Goal: Transaction & Acquisition: Purchase product/service

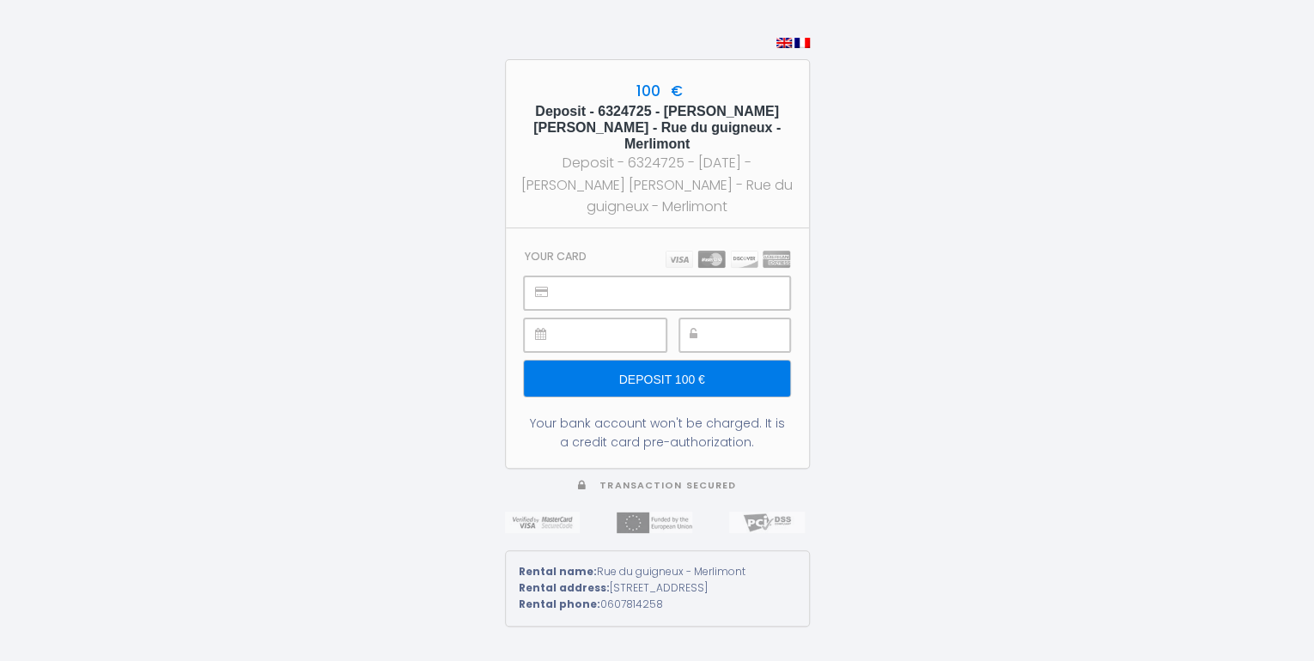
click at [561, 281] on div at bounding box center [656, 294] width 265 height 34
click at [656, 361] on input "Deposit 100 €" at bounding box center [656, 379] width 265 height 36
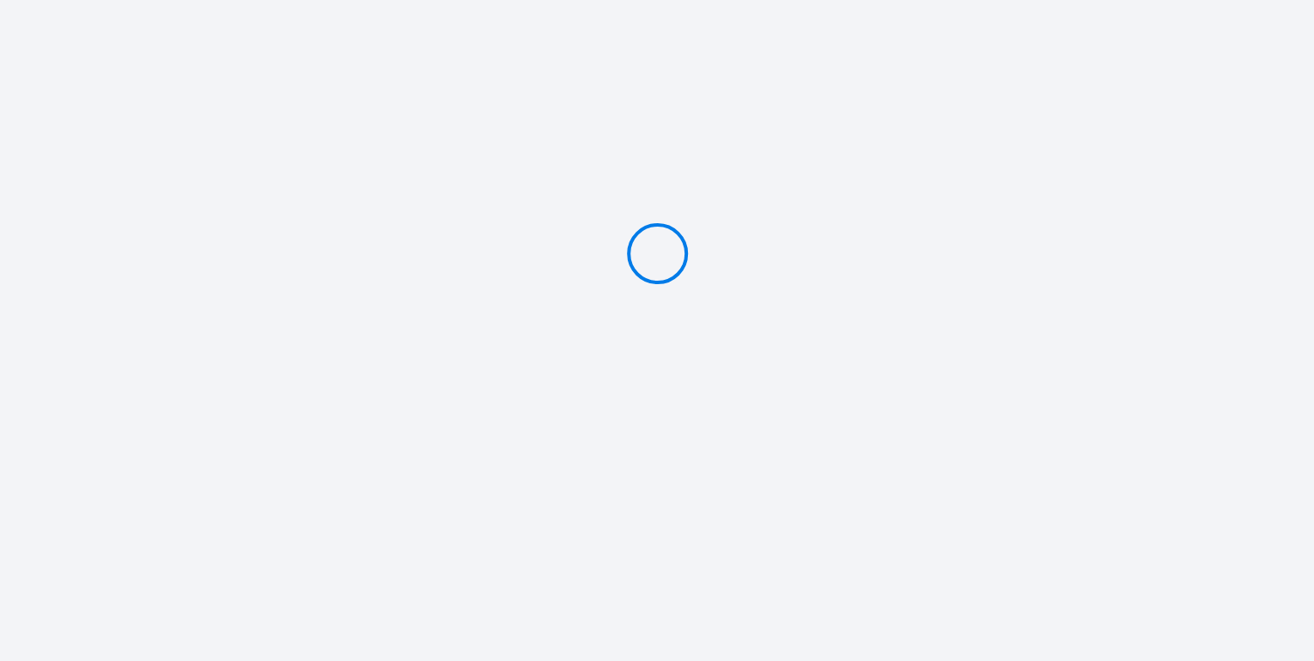
type input "Deposit 100 €"
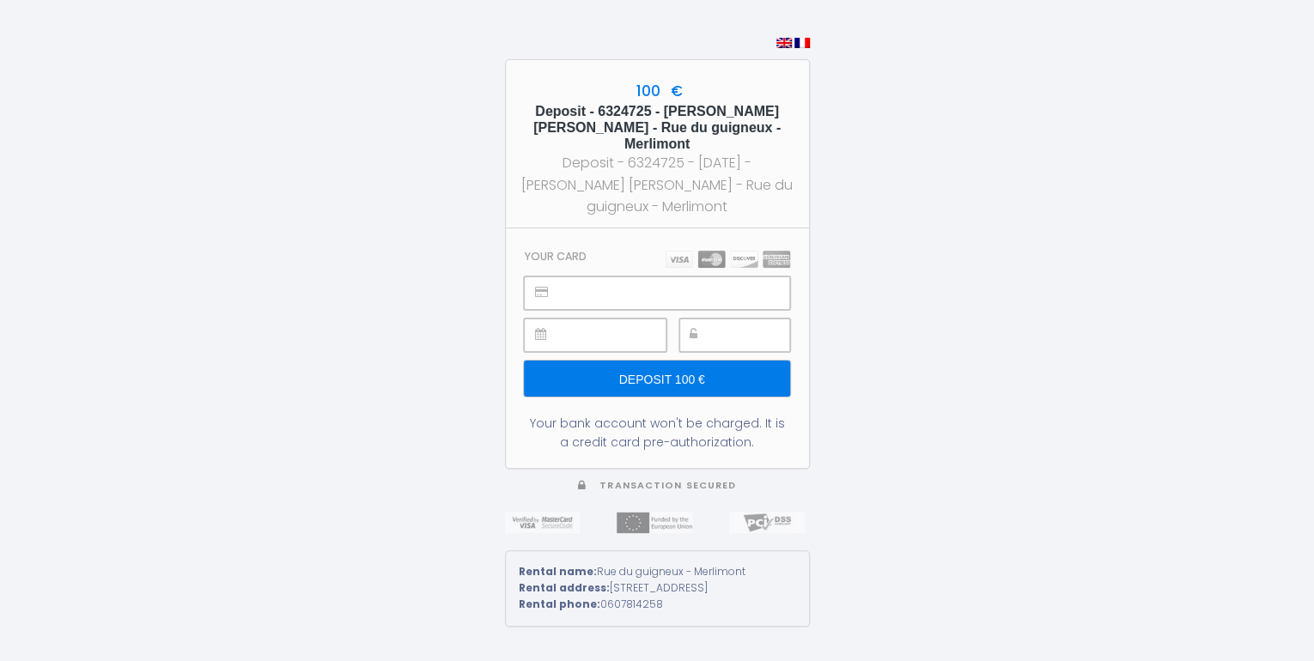
type input "Deposit 100 €"
click at [643, 365] on input "Deposit 100 €" at bounding box center [656, 379] width 265 height 36
type input "Deposit 100 €"
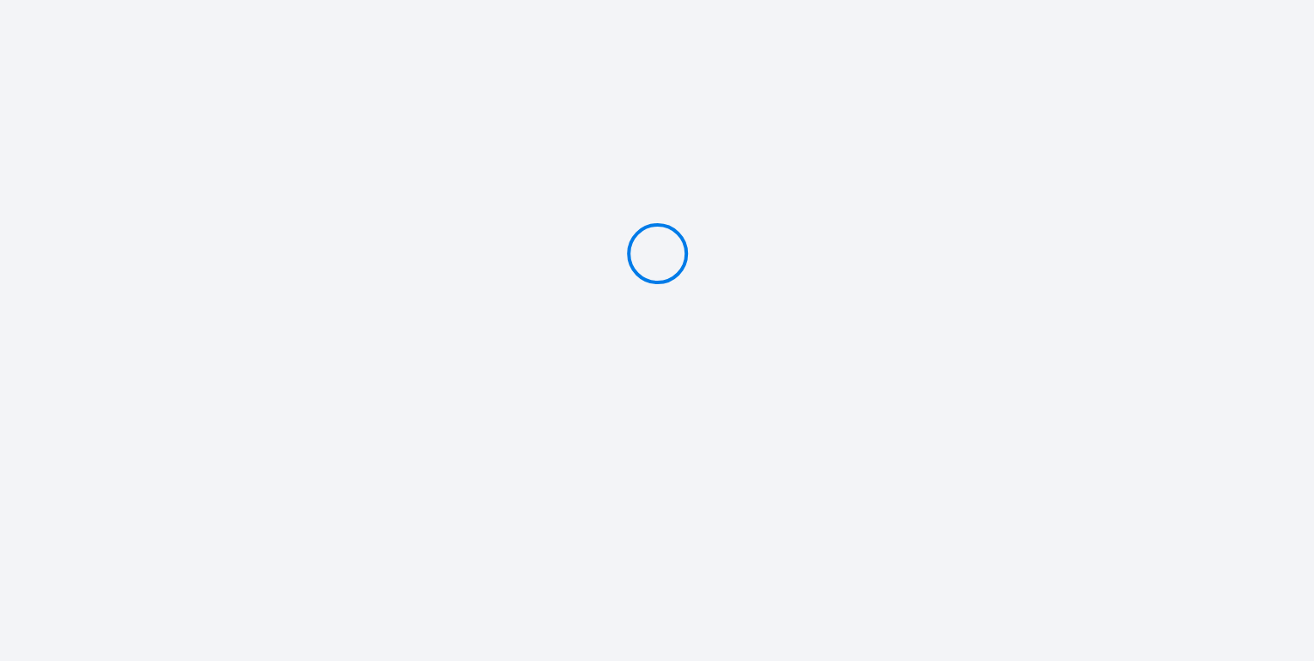
type input "Deposit 100 €"
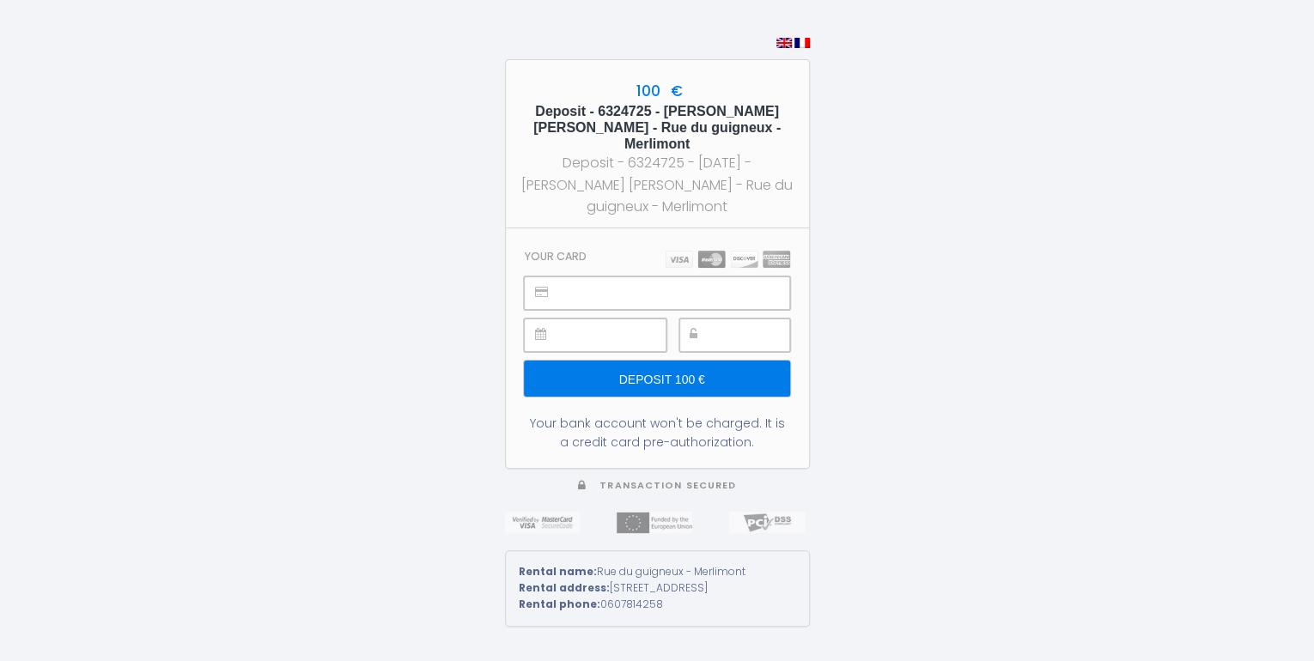
click at [654, 361] on input "Deposit 100 €" at bounding box center [656, 379] width 265 height 36
type input "Deposit 100 €"
click at [630, 361] on input "Deposit 100 €" at bounding box center [656, 379] width 265 height 36
type input "Deposit 100 €"
